Goal: Transaction & Acquisition: Purchase product/service

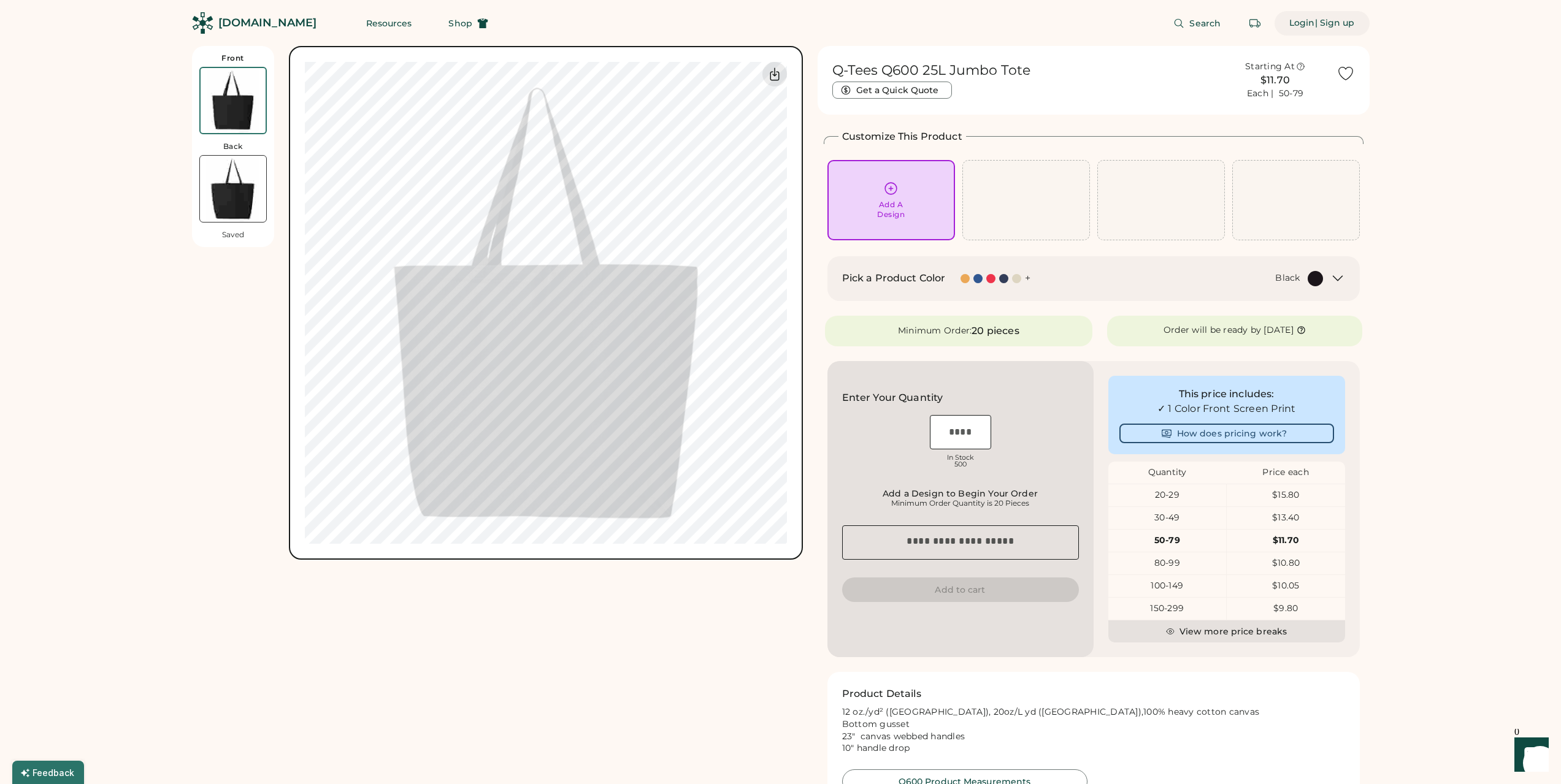
click at [1300, 28] on div "Login" at bounding box center [1302, 23] width 26 height 12
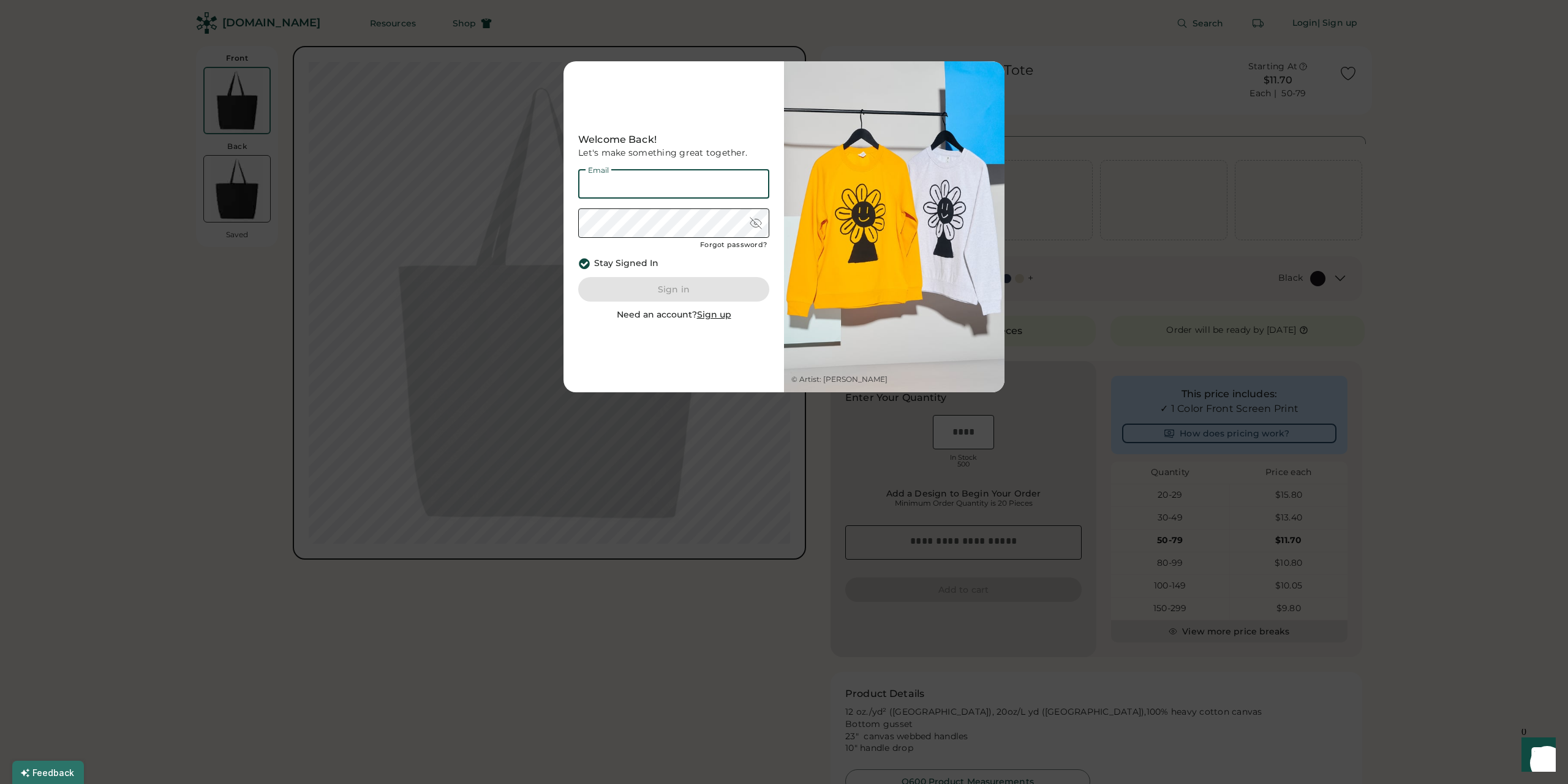
click at [691, 187] on input "email" at bounding box center [674, 184] width 191 height 29
type input "**********"
click at [699, 290] on button "Sign in" at bounding box center [674, 289] width 191 height 25
